Goal: Information Seeking & Learning: Learn about a topic

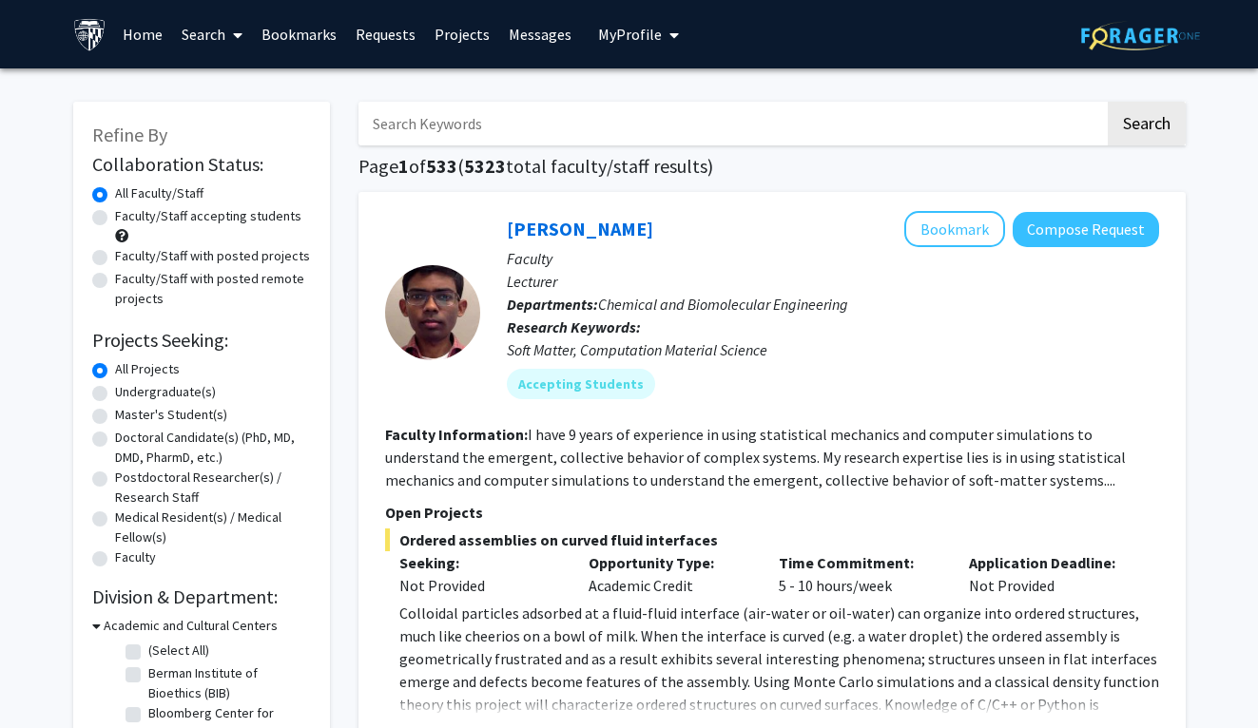
click at [482, 121] on input "Search Keywords" at bounding box center [731, 124] width 746 height 44
type input "oncology"
click at [1108, 102] on button "Search" at bounding box center [1147, 124] width 78 height 44
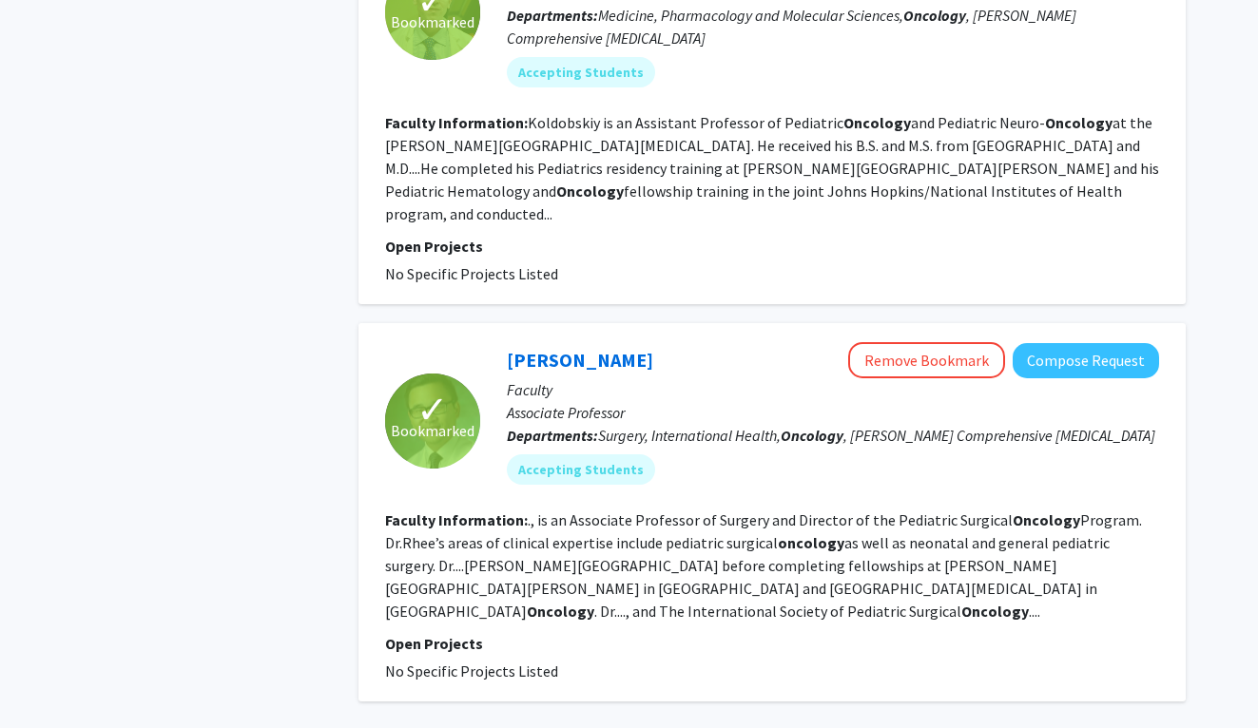
scroll to position [4241, 0]
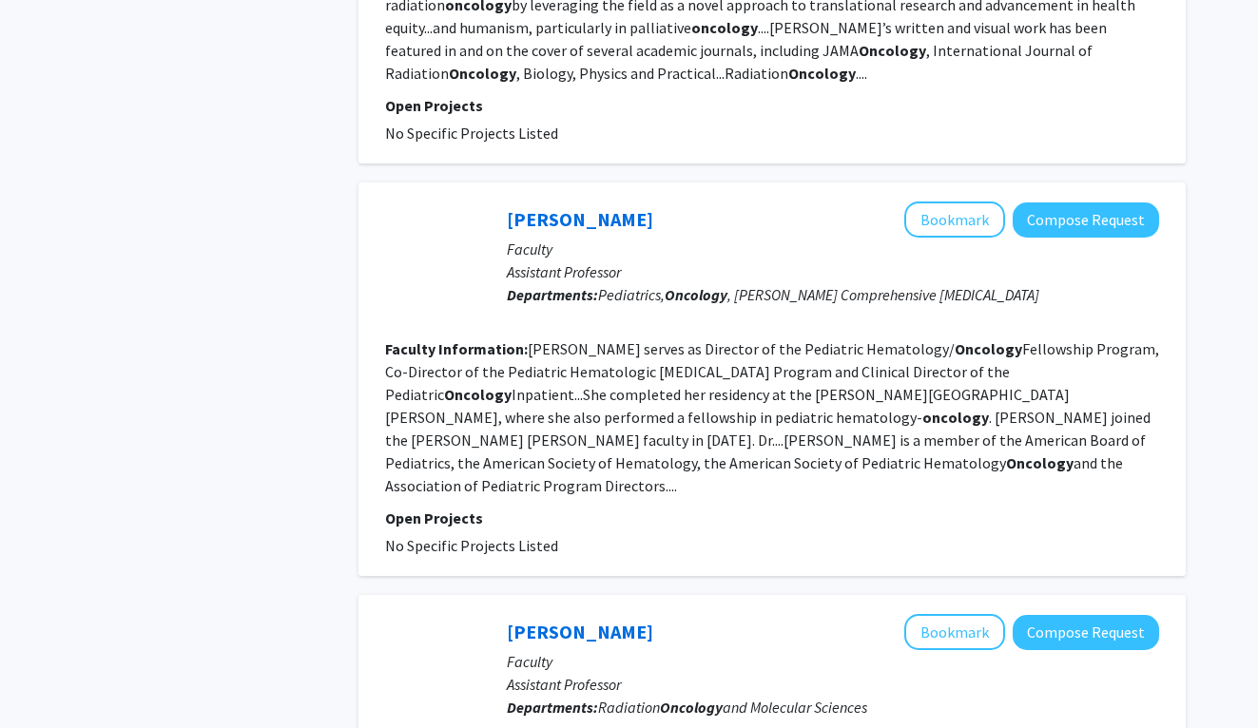
scroll to position [3393, 0]
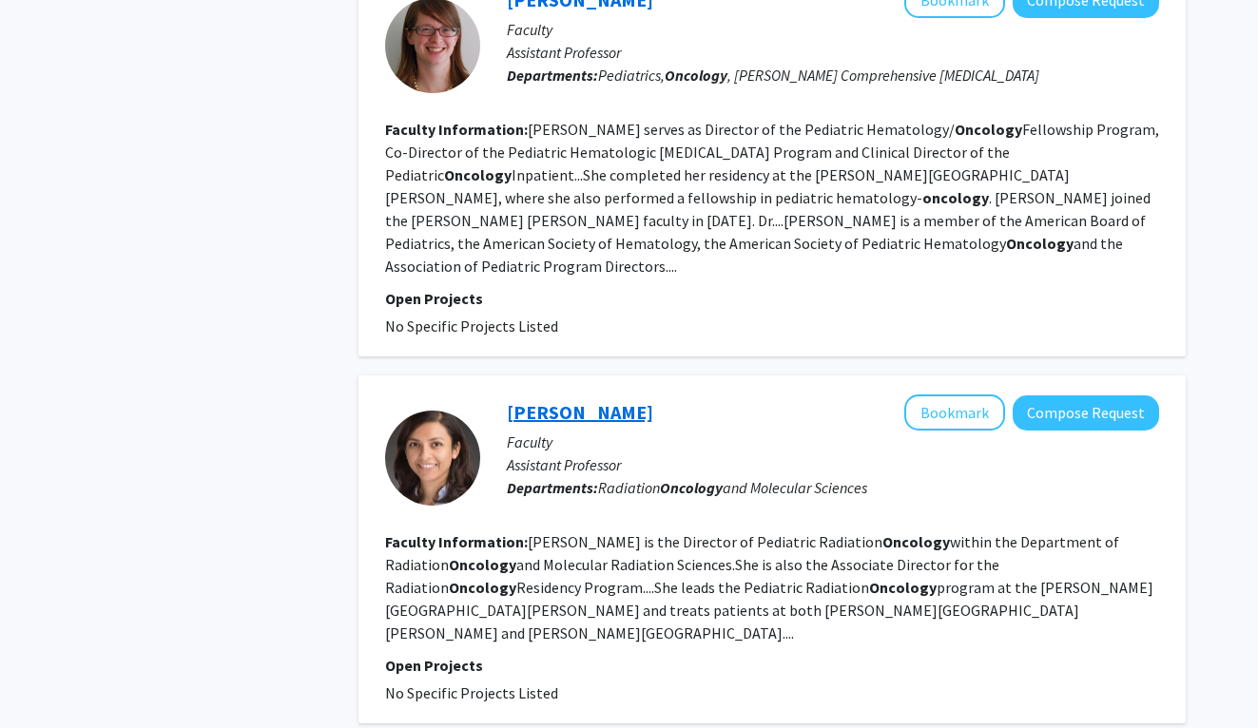
click at [585, 400] on link "Sahaja Acharya" at bounding box center [580, 412] width 146 height 24
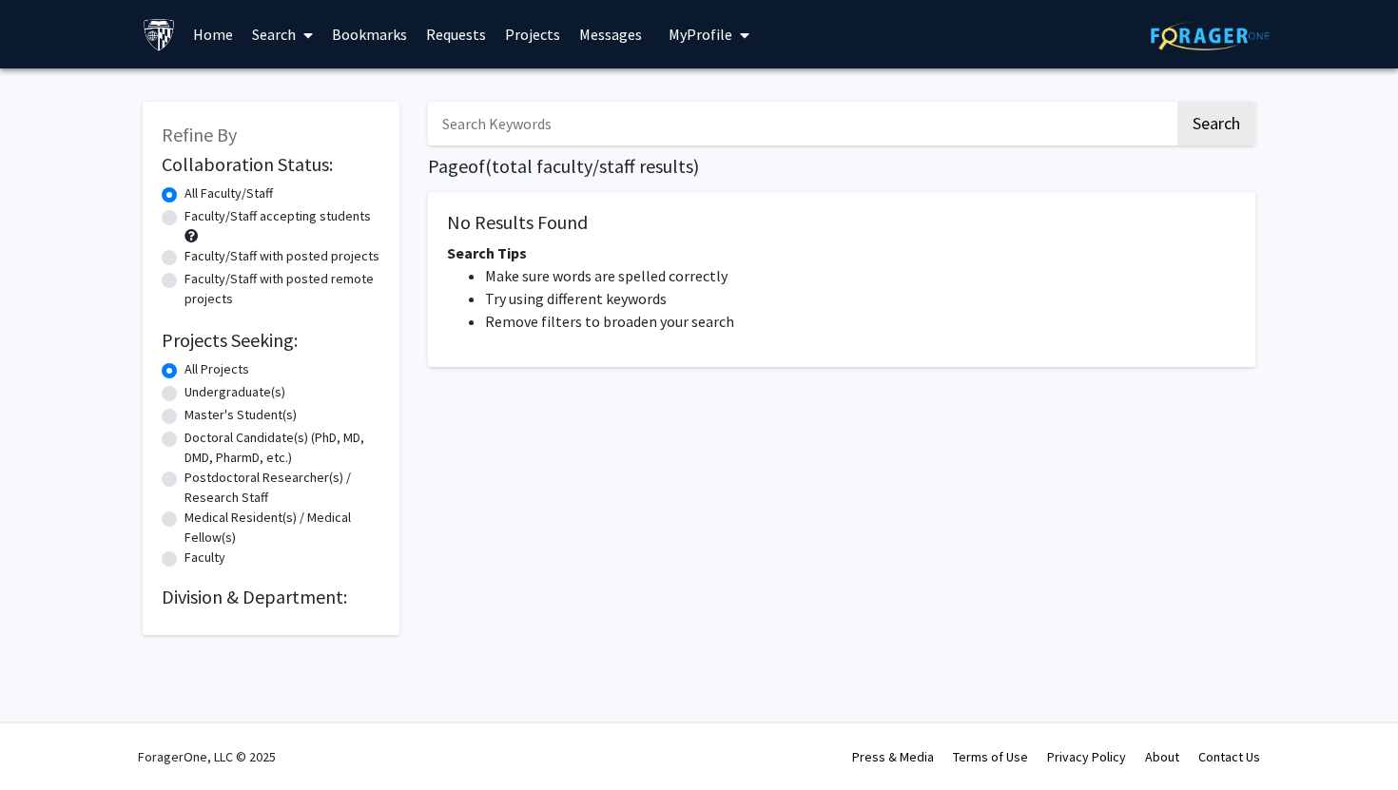
click at [679, 118] on input "Search Keywords" at bounding box center [801, 124] width 746 height 44
type input "oncology"
click at [1208, 132] on button "Search" at bounding box center [1216, 124] width 78 height 44
click at [1202, 130] on button "Search" at bounding box center [1216, 124] width 78 height 44
click at [561, 133] on input "oncology" at bounding box center [801, 124] width 746 height 44
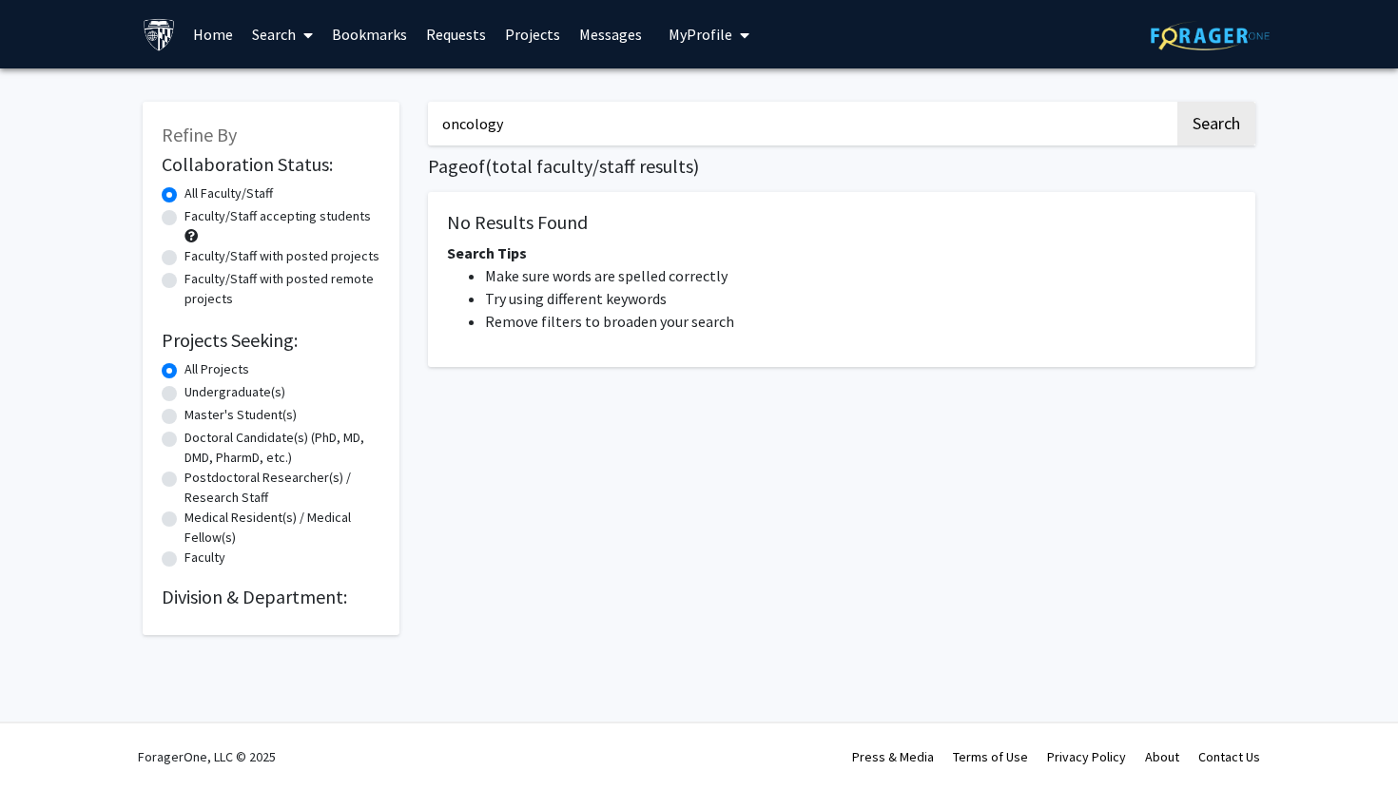
click at [1177, 102] on button "Search" at bounding box center [1216, 124] width 78 height 44
